Goal: Navigation & Orientation: Find specific page/section

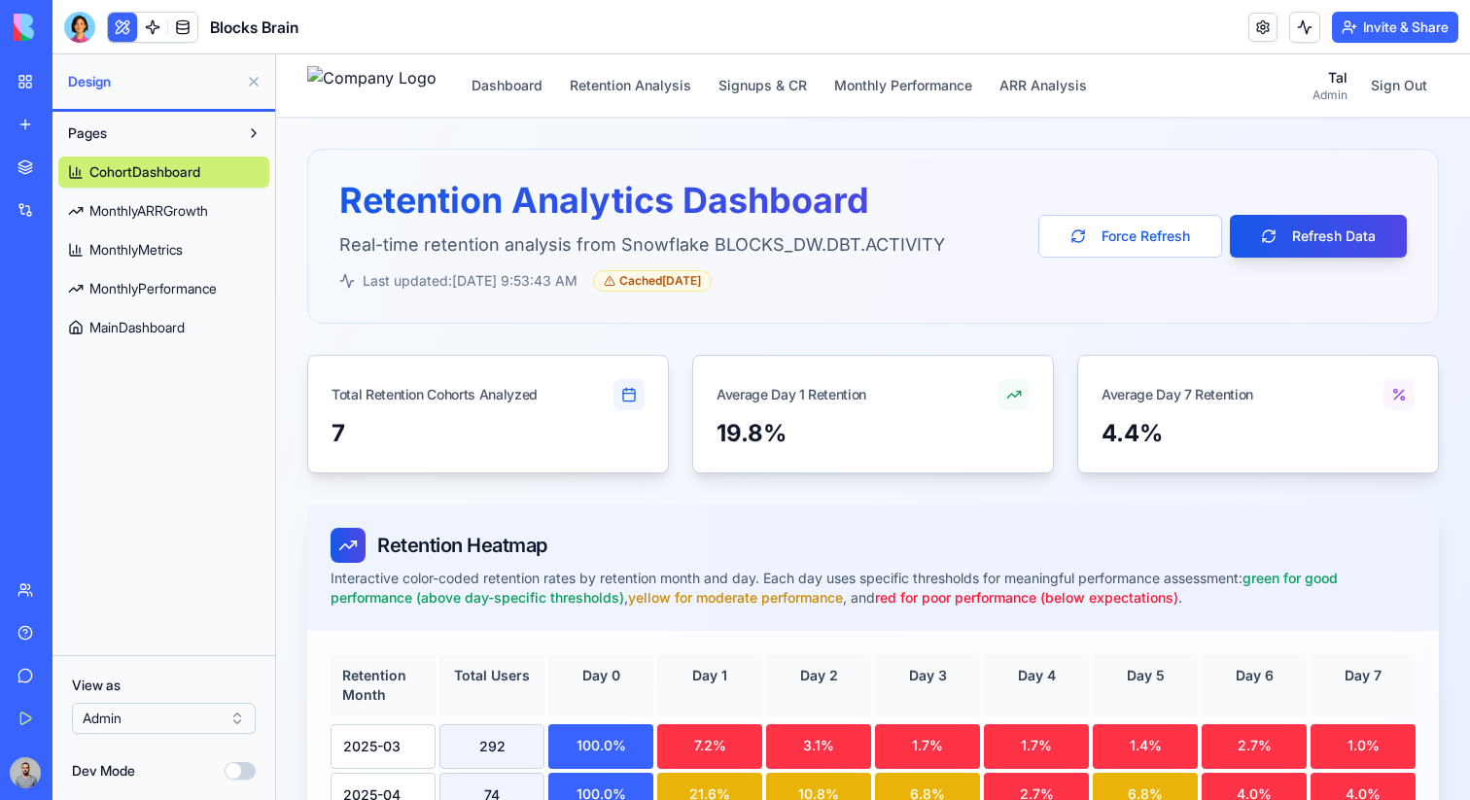
scroll to position [1275, 0]
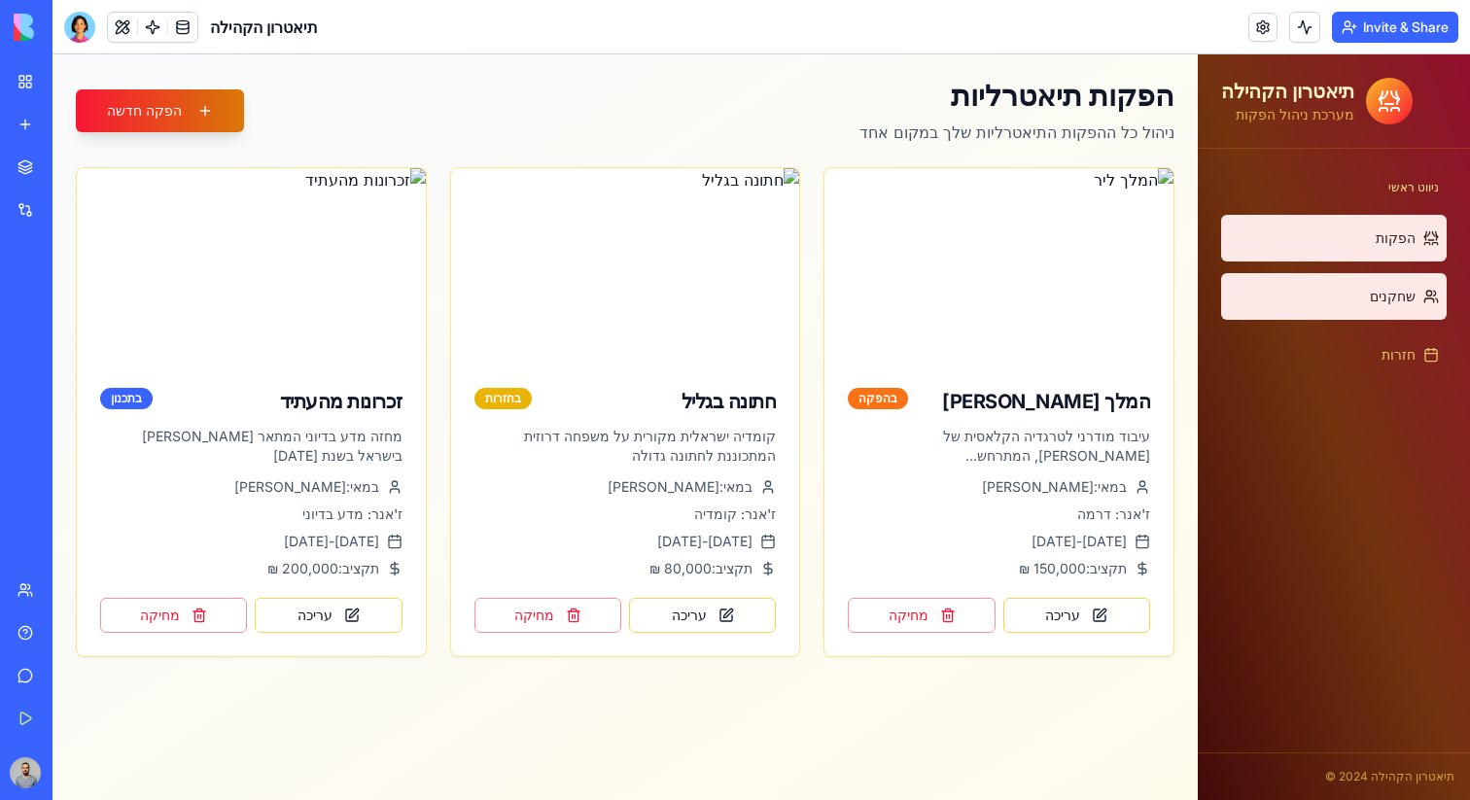
click at [1293, 288] on link "שחקנים" at bounding box center [1334, 296] width 226 height 47
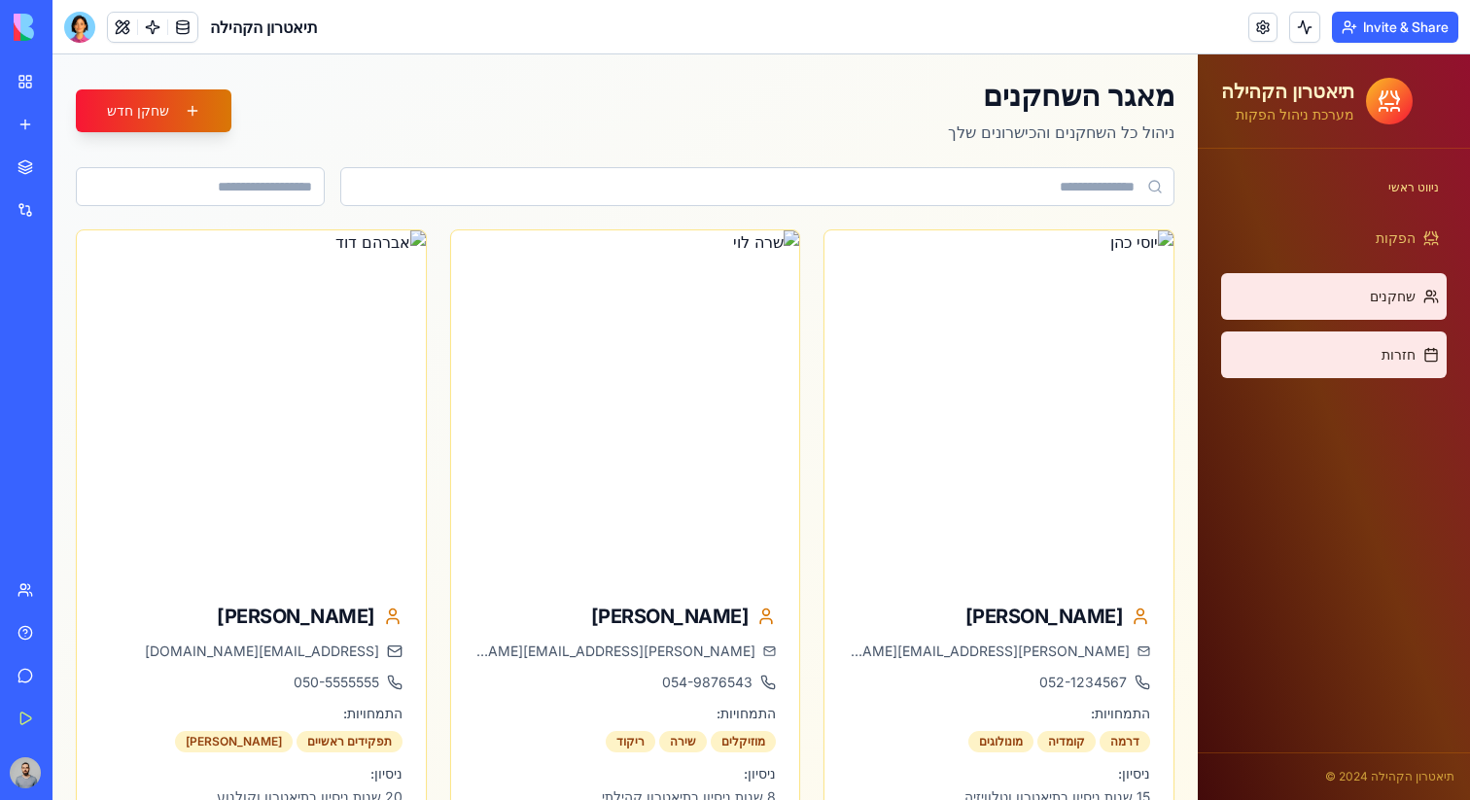
click at [1314, 357] on link "חזרות" at bounding box center [1334, 355] width 226 height 47
